Goal: Task Accomplishment & Management: Manage account settings

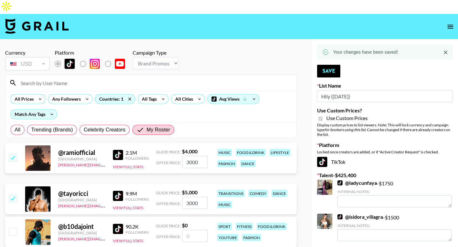
select select "Brand"
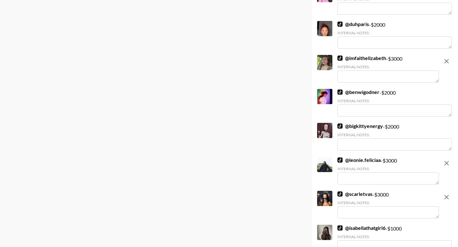
scroll to position [767, 0]
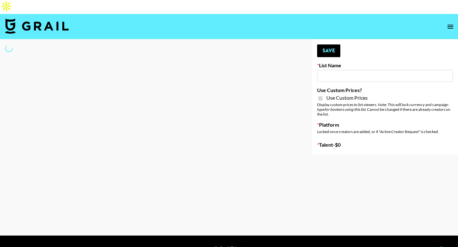
type input "Halovida ([DATE])"
checkbox input "true"
select select "Brand"
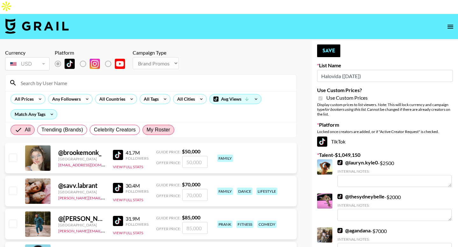
click at [154, 126] on span "My Roster" at bounding box center [159, 130] width 24 height 8
click at [147, 130] on input "My Roster" at bounding box center [147, 130] width 0 height 0
radio input "true"
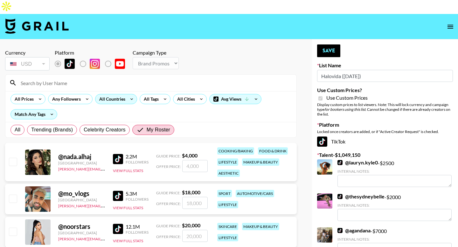
click at [106, 94] on div "All Countries" at bounding box center [110, 99] width 31 height 10
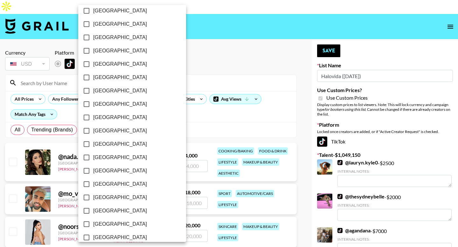
scroll to position [494, 0]
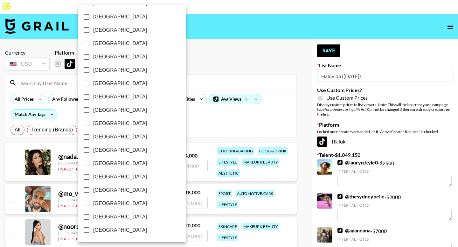
click at [96, 214] on span "[GEOGRAPHIC_DATA]" at bounding box center [120, 217] width 54 height 8
click at [93, 214] on input "[GEOGRAPHIC_DATA]" at bounding box center [86, 216] width 13 height 13
checkbox input "true"
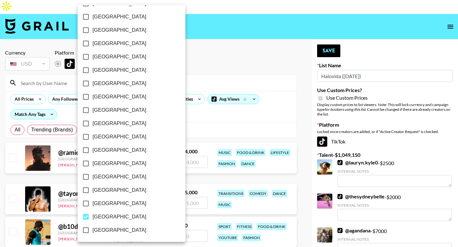
click at [5, 91] on div at bounding box center [229, 123] width 458 height 247
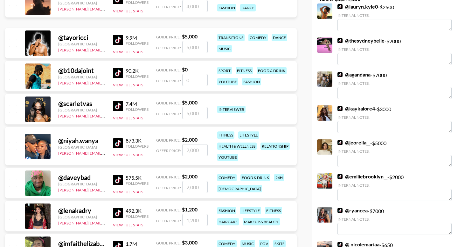
scroll to position [157, 0]
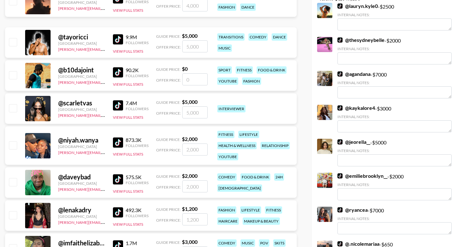
click at [13, 104] on input "checkbox" at bounding box center [13, 108] width 8 height 8
checkbox input "true"
type input "5000"
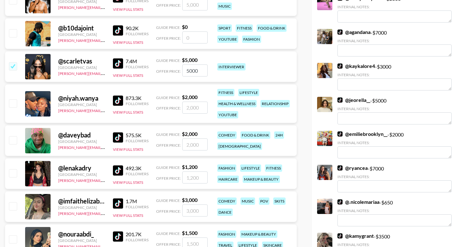
scroll to position [202, 0]
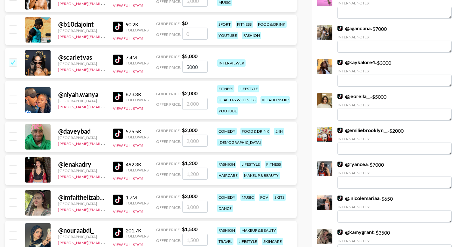
click at [15, 96] on input "checkbox" at bounding box center [13, 100] width 8 height 8
checkbox input "true"
type input "2000"
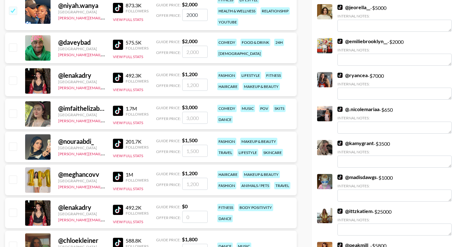
scroll to position [329, 0]
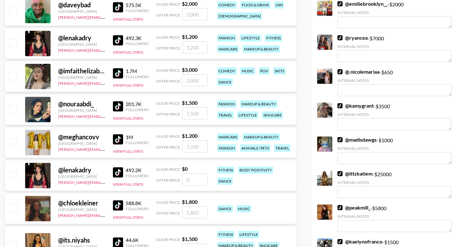
click at [15, 105] on input "checkbox" at bounding box center [13, 109] width 8 height 8
checkbox input "true"
click at [193, 107] on input "number" at bounding box center [194, 113] width 25 height 12
click at [193, 107] on input "1500" at bounding box center [194, 113] width 25 height 12
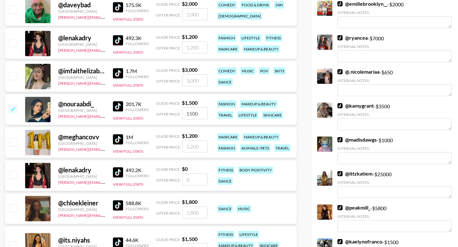
click at [193, 107] on input "1500" at bounding box center [194, 113] width 25 height 12
type input "2000"
click at [192, 140] on input "number" at bounding box center [194, 146] width 25 height 12
type input "3"
checkbox input "true"
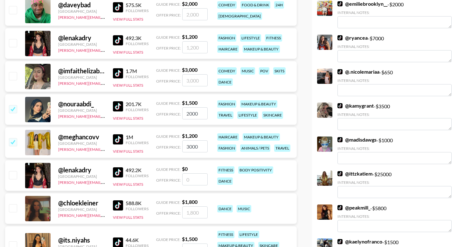
type input "3000"
drag, startPoint x: 14, startPoint y: 194, endPoint x: 17, endPoint y: 221, distance: 26.6
click at [14, 204] on input "checkbox" at bounding box center [13, 208] width 8 height 8
checkbox input "true"
type input "1800"
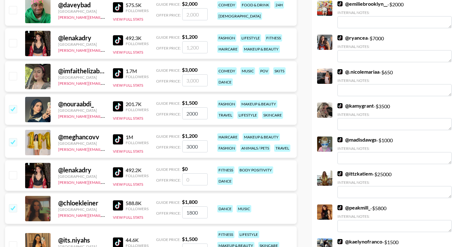
click at [192, 244] on input "number" at bounding box center [194, 250] width 25 height 12
type input "2"
checkbox input "true"
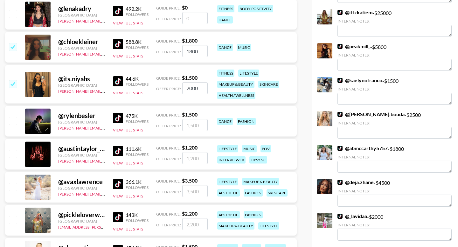
scroll to position [511, 0]
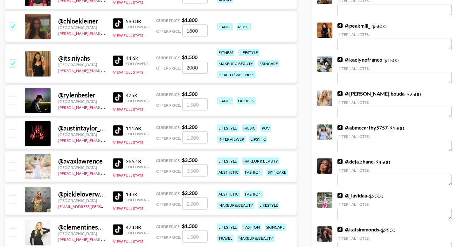
type input "2000"
click at [13, 195] on input "checkbox" at bounding box center [13, 199] width 8 height 8
checkbox input "true"
type input "2200"
click at [193, 231] on input "number" at bounding box center [194, 237] width 25 height 12
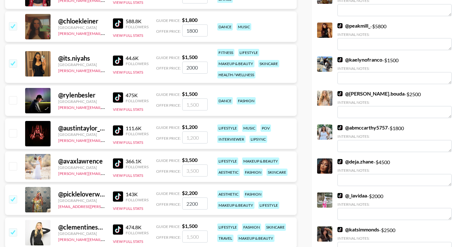
type input "5"
checkbox input "true"
type input "5000"
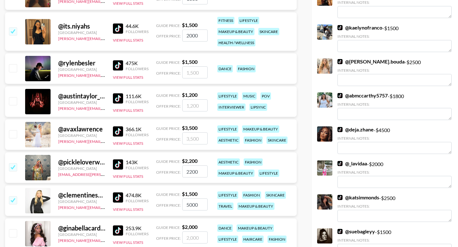
scroll to position [581, 0]
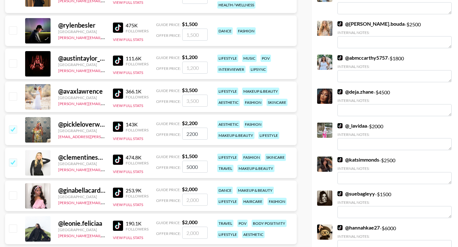
click at [197, 194] on input "number" at bounding box center [194, 200] width 25 height 12
type input "3"
checkbox input "true"
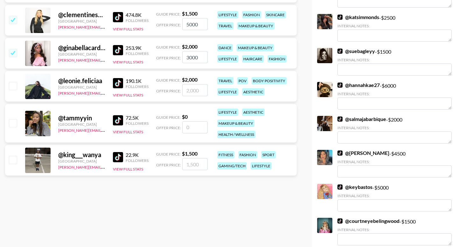
scroll to position [731, 0]
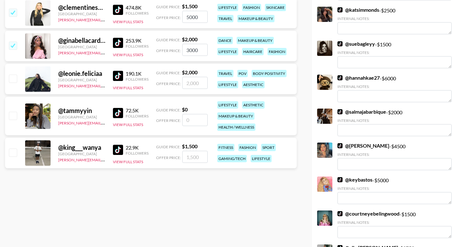
type input "3000"
click at [189, 114] on input "number" at bounding box center [194, 120] width 25 height 12
type input "1"
checkbox input "true"
type input "1500"
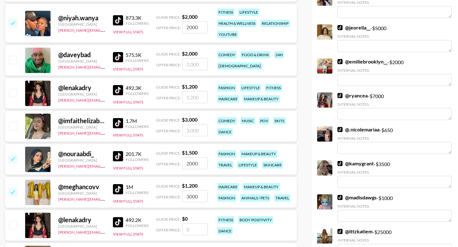
scroll to position [0, 0]
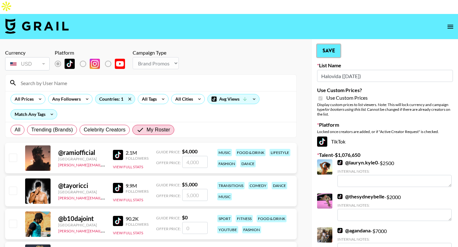
click at [327, 44] on button "Save" at bounding box center [328, 50] width 23 height 13
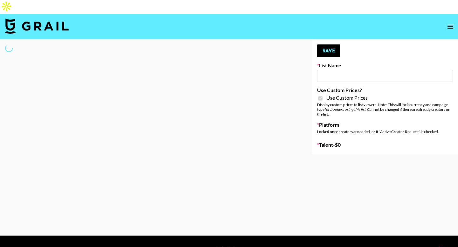
type input "Bumble ([DATE])"
checkbox input "true"
select select "Brand"
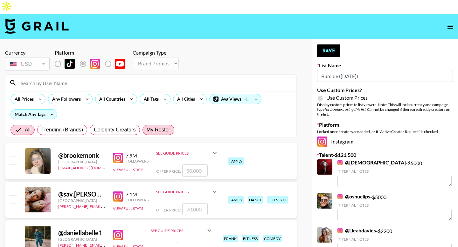
click at [156, 126] on span "My Roster" at bounding box center [159, 130] width 24 height 8
click at [147, 130] on input "My Roster" at bounding box center [147, 130] width 0 height 0
radio input "true"
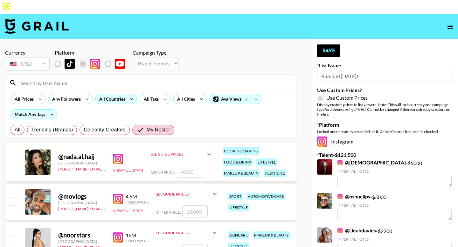
click at [106, 94] on div "All Countries" at bounding box center [110, 99] width 31 height 10
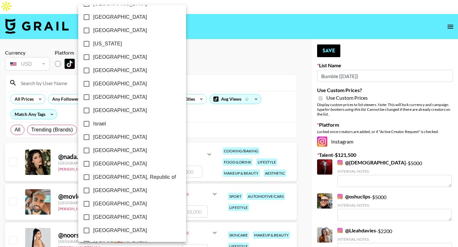
scroll to position [494, 0]
click at [98, 216] on span "[GEOGRAPHIC_DATA]" at bounding box center [120, 217] width 54 height 8
click at [93, 216] on input "[GEOGRAPHIC_DATA]" at bounding box center [86, 216] width 13 height 13
checkbox input "true"
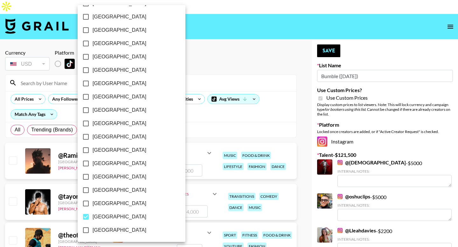
click at [100, 204] on span "[GEOGRAPHIC_DATA]" at bounding box center [119, 204] width 54 height 8
click at [92, 204] on input "[GEOGRAPHIC_DATA]" at bounding box center [85, 203] width 13 height 13
checkbox input "true"
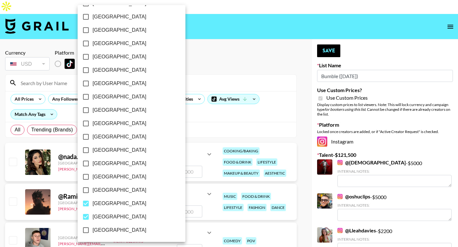
click at [96, 218] on span "[GEOGRAPHIC_DATA]" at bounding box center [119, 217] width 54 height 8
click at [92, 218] on input "[GEOGRAPHIC_DATA]" at bounding box center [85, 216] width 13 height 13
checkbox input "false"
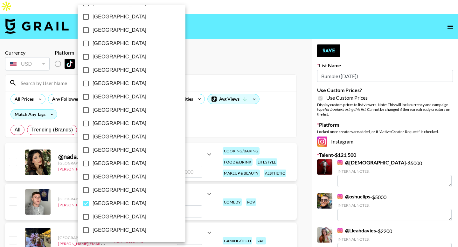
click at [3, 188] on div at bounding box center [229, 123] width 458 height 247
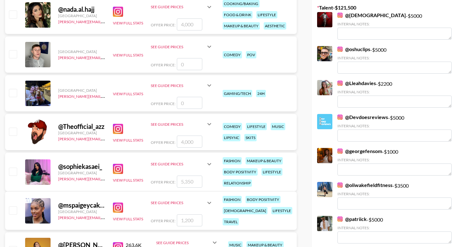
scroll to position [201, 0]
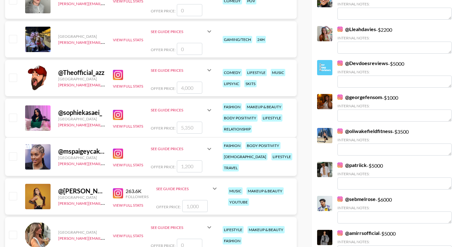
click at [185, 122] on input "number" at bounding box center [189, 128] width 25 height 12
click at [14, 114] on input "checkbox" at bounding box center [13, 118] width 8 height 8
checkbox input "true"
type input "5350"
click at [188, 160] on input "number" at bounding box center [189, 166] width 25 height 12
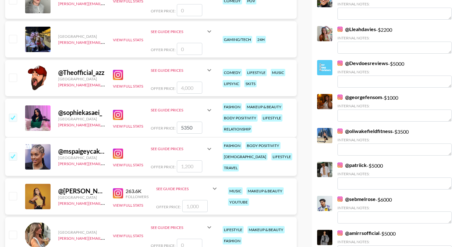
type input "5"
checkbox input "true"
type input "5"
checkbox input "false"
type input "5"
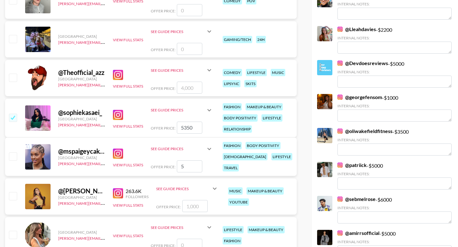
checkbox input "true"
type input "5500"
click at [188, 122] on input "5350" at bounding box center [189, 128] width 25 height 12
click at [187, 122] on input "5350" at bounding box center [189, 128] width 25 height 12
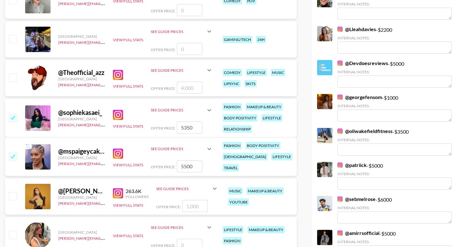
click at [187, 122] on input "5350" at bounding box center [189, 128] width 25 height 12
type input "6"
checkbox input "false"
type input "7"
checkbox input "true"
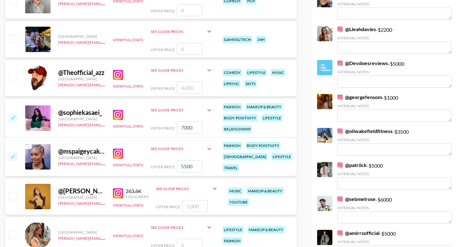
type input "7000"
click at [188, 200] on input "number" at bounding box center [194, 206] width 25 height 12
type input "5"
checkbox input "true"
type input "5000"
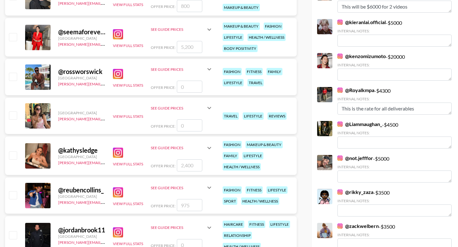
scroll to position [582, 0]
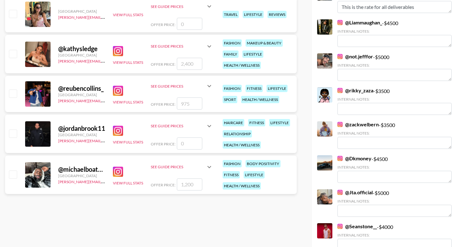
click at [186, 41] on div "See Guide Prices Grid Post: $ 0 Reel: $ 2,400 3-Frame Story: $ 0 Offer Price:" at bounding box center [182, 54] width 62 height 31
click at [186, 58] on input "number" at bounding box center [189, 64] width 25 height 12
type input "5"
checkbox input "true"
type input "5000"
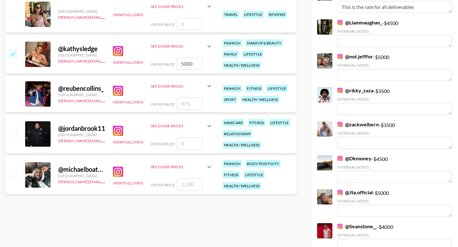
click at [184, 138] on input "number" at bounding box center [189, 144] width 25 height 12
type input "5"
checkbox input "true"
type input "5000"
click at [188, 179] on input "number" at bounding box center [189, 185] width 25 height 12
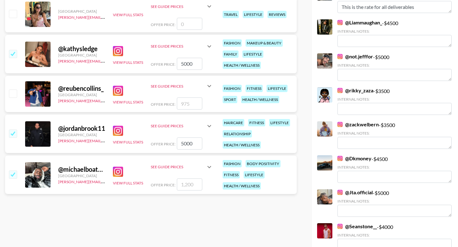
type input "5"
checkbox input "true"
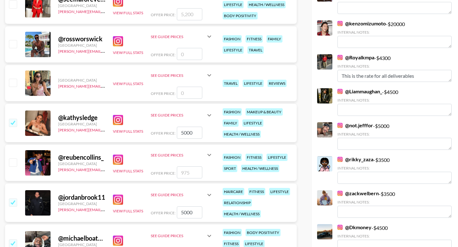
scroll to position [523, 0]
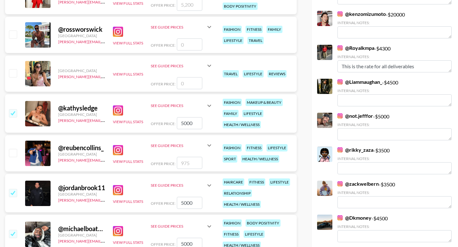
type input "5000"
click at [185, 157] on input "number" at bounding box center [189, 163] width 25 height 12
type input "5"
checkbox input "true"
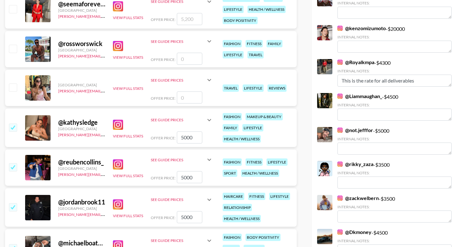
scroll to position [451, 0]
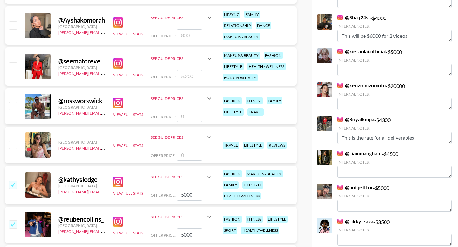
type input "5000"
click at [188, 149] on input "number" at bounding box center [189, 155] width 25 height 12
type input "5"
checkbox input "true"
type input "5000"
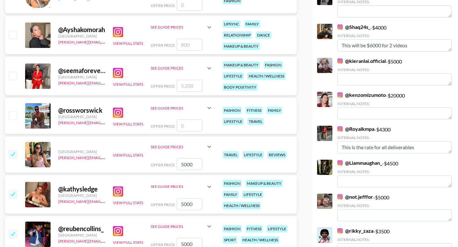
scroll to position [400, 0]
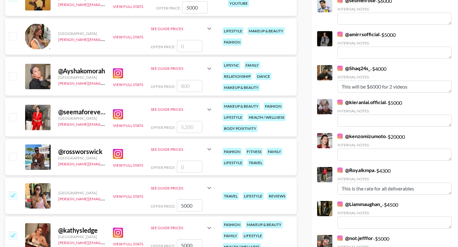
click at [187, 121] on input "number" at bounding box center [189, 127] width 25 height 12
type input "7"
checkbox input "true"
type input "7000"
click at [190, 161] on input "number" at bounding box center [189, 167] width 25 height 12
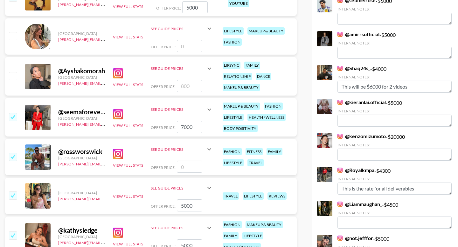
checkbox input "true"
type input "7"
checkbox input "false"
type input "5"
checkbox input "true"
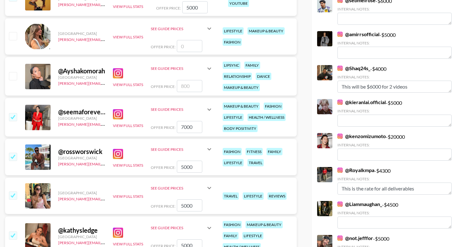
type input "5000"
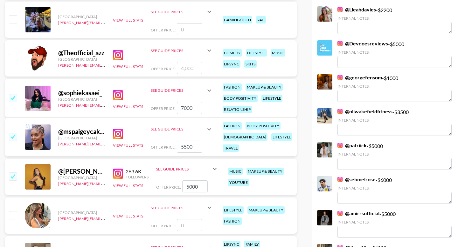
scroll to position [185, 0]
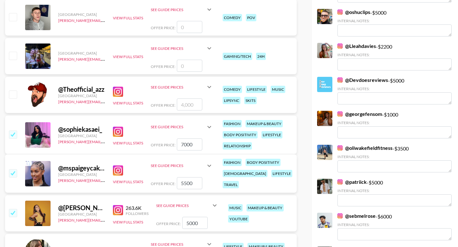
click at [188, 177] on input "5500" at bounding box center [189, 183] width 25 height 12
type input "5"
checkbox input "false"
type input "6"
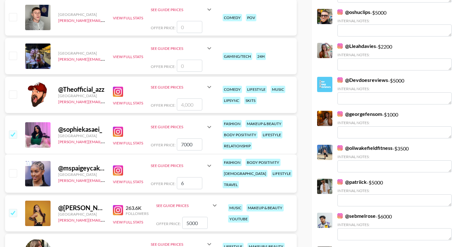
checkbox input "true"
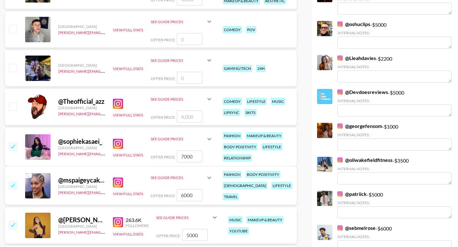
scroll to position [136, 0]
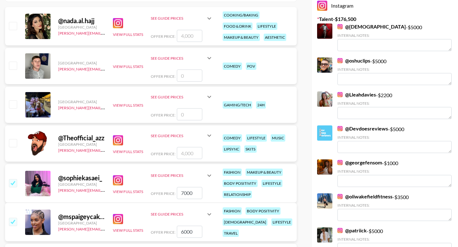
type input "6000"
click at [190, 147] on input "number" at bounding box center [189, 153] width 25 height 12
type input "8"
checkbox input "true"
type input "8000"
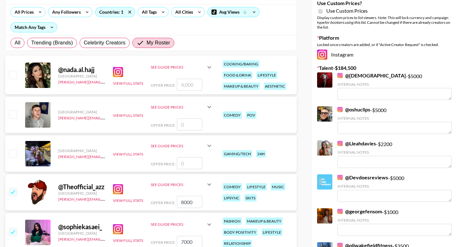
scroll to position [11, 0]
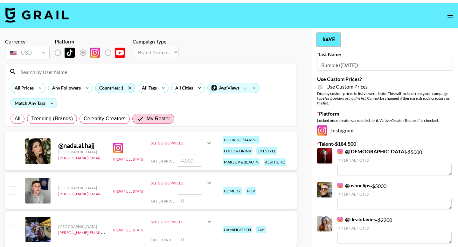
click at [331, 33] on button "Save" at bounding box center [328, 39] width 23 height 13
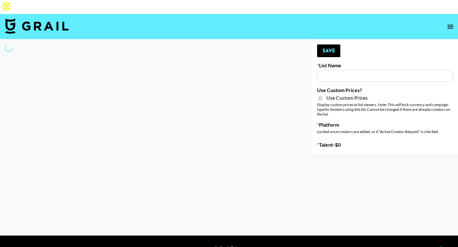
type input "Bumble ([DATE])"
checkbox input "true"
select select "Brand"
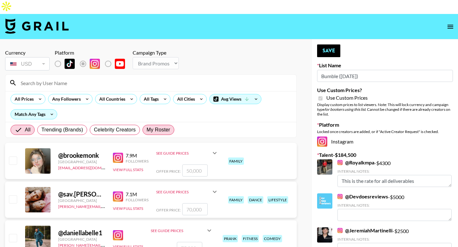
click at [154, 126] on span "My Roster" at bounding box center [159, 130] width 24 height 8
click at [147, 130] on input "My Roster" at bounding box center [147, 130] width 0 height 0
radio input "true"
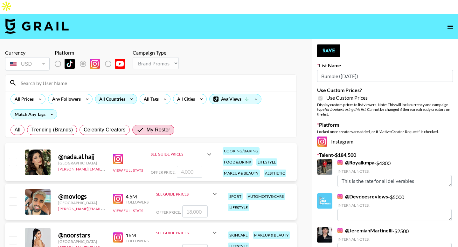
click at [114, 94] on div "All Countries" at bounding box center [110, 99] width 31 height 10
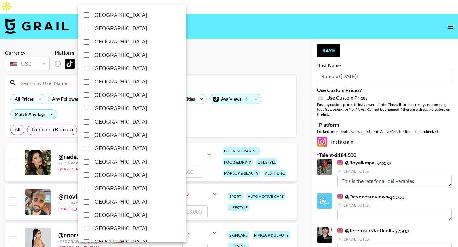
scroll to position [494, 0]
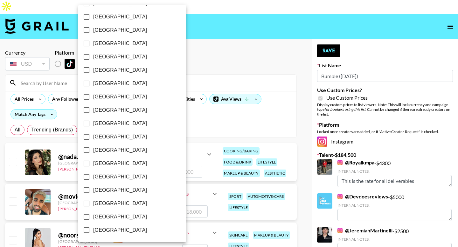
click at [109, 206] on span "[GEOGRAPHIC_DATA]" at bounding box center [120, 204] width 54 height 8
click at [93, 206] on input "[GEOGRAPHIC_DATA]" at bounding box center [86, 203] width 13 height 13
checkbox input "true"
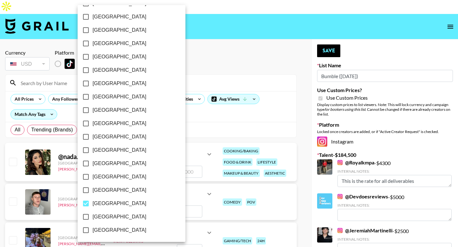
click at [5, 188] on div at bounding box center [229, 123] width 458 height 247
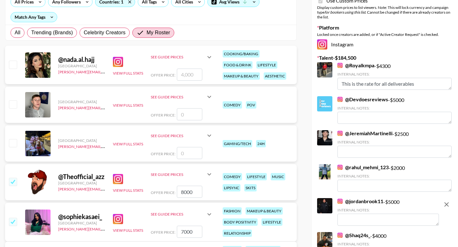
scroll to position [133, 0]
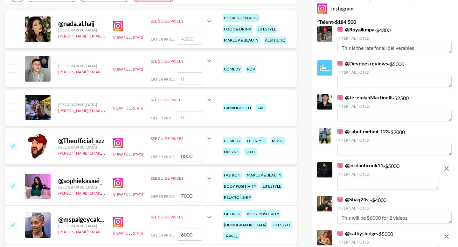
click at [188, 190] on input "7000" at bounding box center [189, 196] width 25 height 12
type input "9"
checkbox input "true"
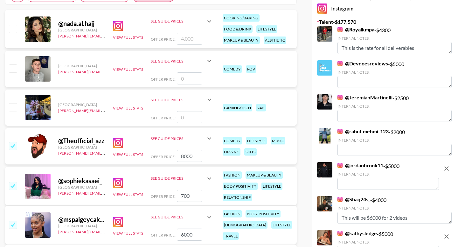
type input "7000"
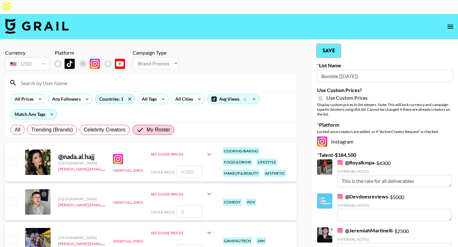
click at [333, 44] on button "Save" at bounding box center [328, 50] width 23 height 13
